Goal: Information Seeking & Learning: Learn about a topic

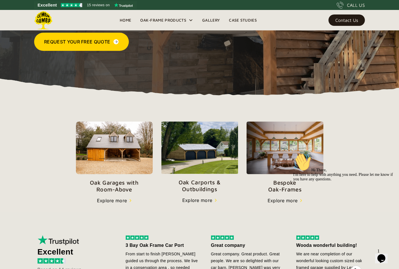
scroll to position [119, 0]
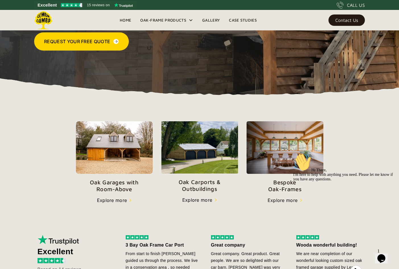
click at [124, 171] on img at bounding box center [114, 147] width 77 height 53
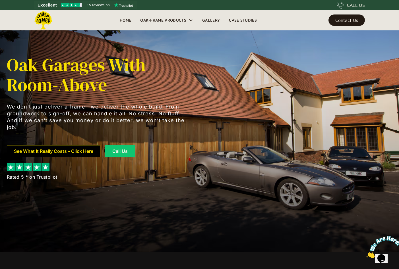
click at [81, 158] on div at bounding box center [98, 161] width 182 height 6
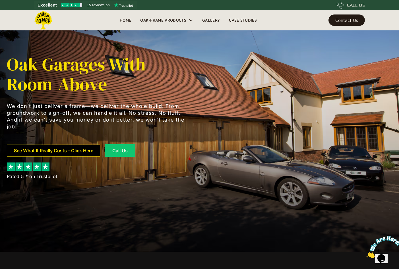
click at [76, 149] on link "See What It Really Costs - Click Here" at bounding box center [54, 151] width 94 height 12
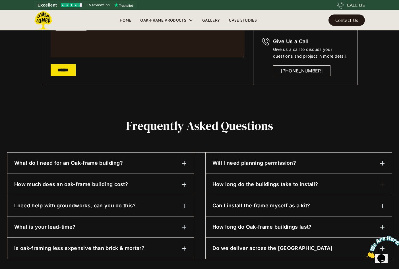
scroll to position [190, 0]
click at [173, 185] on div "How much does an oak-frame building cost?" at bounding box center [100, 184] width 173 height 7
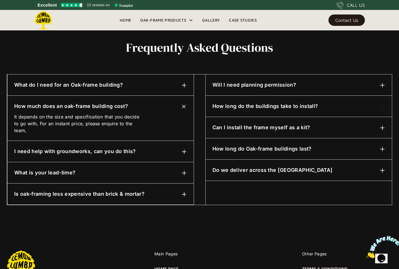
scroll to position [269, 0]
click at [173, 169] on div "What is your lead-time?" at bounding box center [100, 172] width 173 height 7
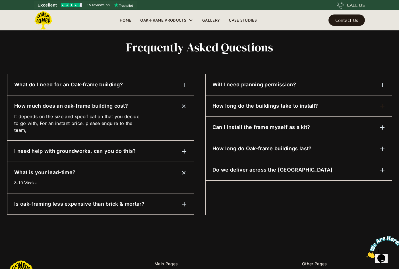
click at [167, 203] on div "Is oak-framing less expensive than brick & mortar?" at bounding box center [100, 203] width 173 height 7
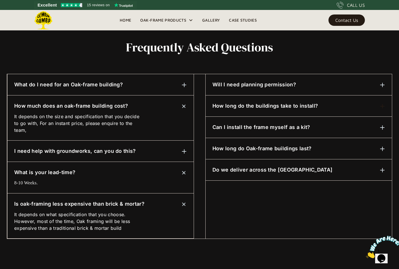
click at [311, 103] on h6 "How long do the buildings take to install?" at bounding box center [264, 105] width 105 height 7
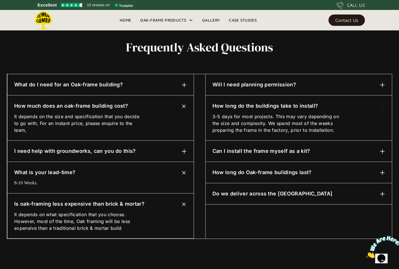
click at [319, 148] on div "Can I install the frame myself as a kit?" at bounding box center [298, 151] width 173 height 7
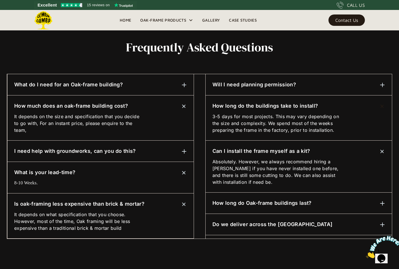
click at [318, 198] on div "How long do Oak-frame buildings last? Traditional green oak framing is a centur…" at bounding box center [299, 203] width 186 height 21
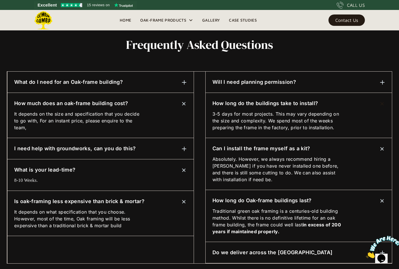
scroll to position [272, 0]
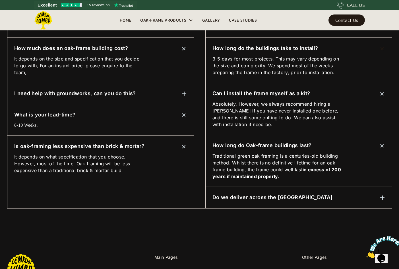
click at [313, 196] on div "Do we deliver across the [GEOGRAPHIC_DATA]" at bounding box center [298, 197] width 173 height 7
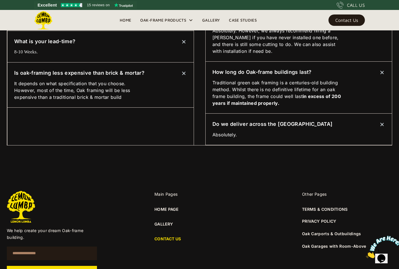
scroll to position [400, 0]
click at [329, 245] on link "Oak Garages with Room-Above" at bounding box center [334, 246] width 64 height 5
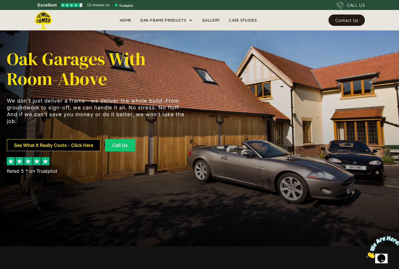
scroll to position [23, 0]
click at [51, 146] on link "See What It Really Costs - Click Here" at bounding box center [54, 145] width 94 height 12
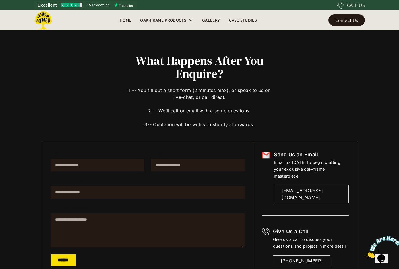
click at [246, 21] on link "Case Studies" at bounding box center [242, 20] width 37 height 9
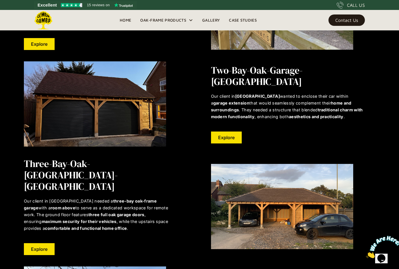
scroll to position [805, 0]
